Goal: Task Accomplishment & Management: Use online tool/utility

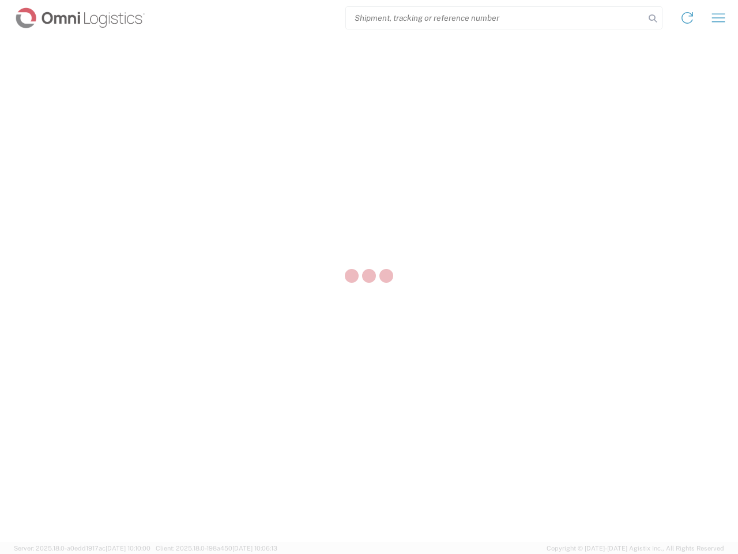
select select "US"
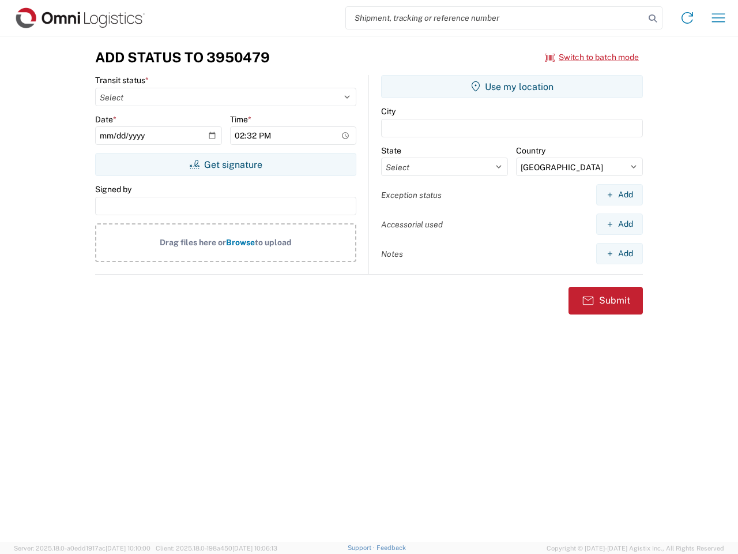
click at [495, 18] on input "search" at bounding box center [495, 18] width 299 height 22
click at [653, 18] on icon at bounding box center [653, 18] width 16 height 16
click at [688, 18] on icon at bounding box center [687, 18] width 18 height 18
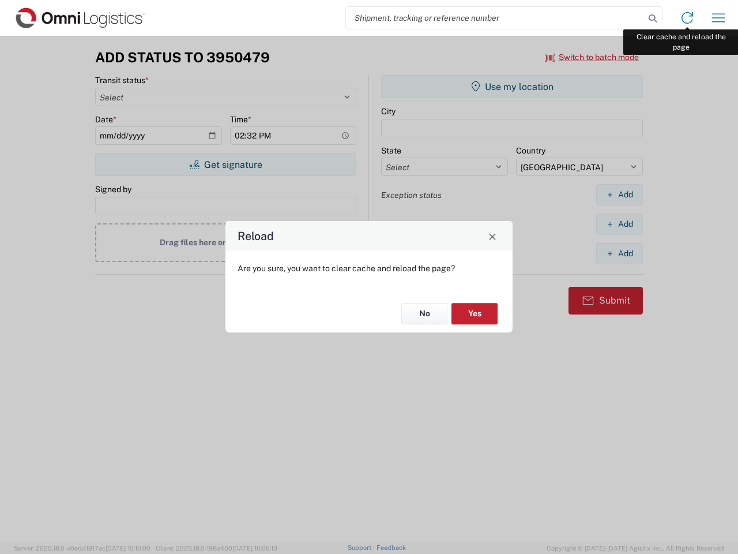
click at [719, 18] on div "Reload Are you sure, you want to clear cache and reload the page? No Yes" at bounding box center [369, 277] width 738 height 554
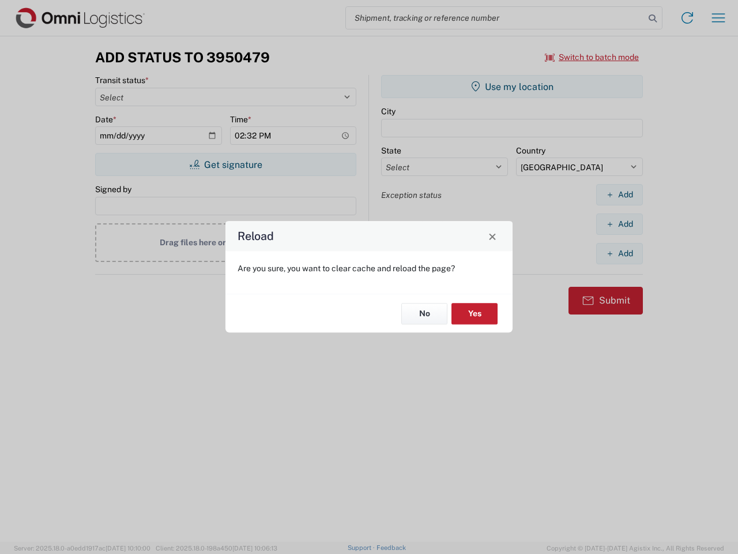
click at [592, 57] on div "Reload Are you sure, you want to clear cache and reload the page? No Yes" at bounding box center [369, 277] width 738 height 554
click at [226, 164] on div "Reload Are you sure, you want to clear cache and reload the page? No Yes" at bounding box center [369, 277] width 738 height 554
click at [512, 87] on div "Reload Are you sure, you want to clear cache and reload the page? No Yes" at bounding box center [369, 277] width 738 height 554
click at [619, 194] on div "Reload Are you sure, you want to clear cache and reload the page? No Yes" at bounding box center [369, 277] width 738 height 554
click at [619, 224] on div "Reload Are you sure, you want to clear cache and reload the page? No Yes" at bounding box center [369, 277] width 738 height 554
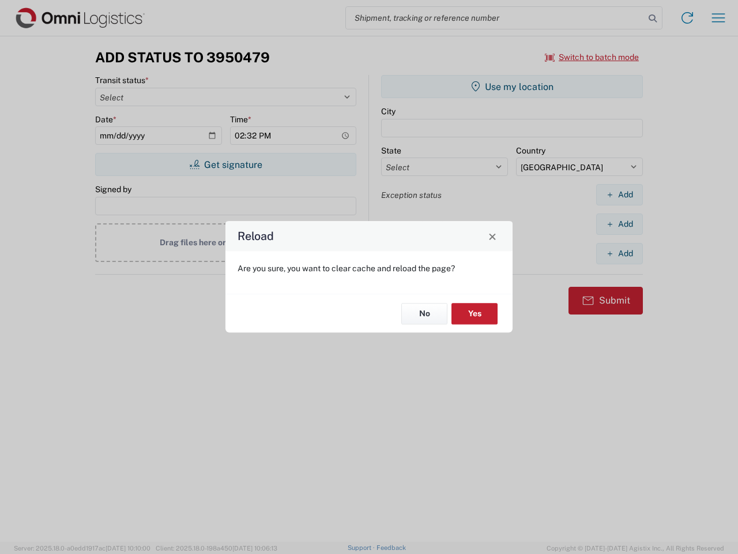
click at [619, 253] on div "Reload Are you sure, you want to clear cache and reload the page? No Yes" at bounding box center [369, 277] width 738 height 554
